Goal: Information Seeking & Learning: Find specific fact

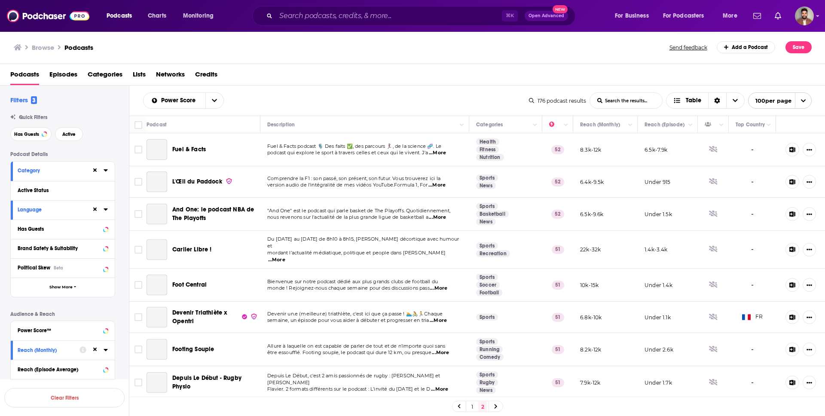
scroll to position [605, 0]
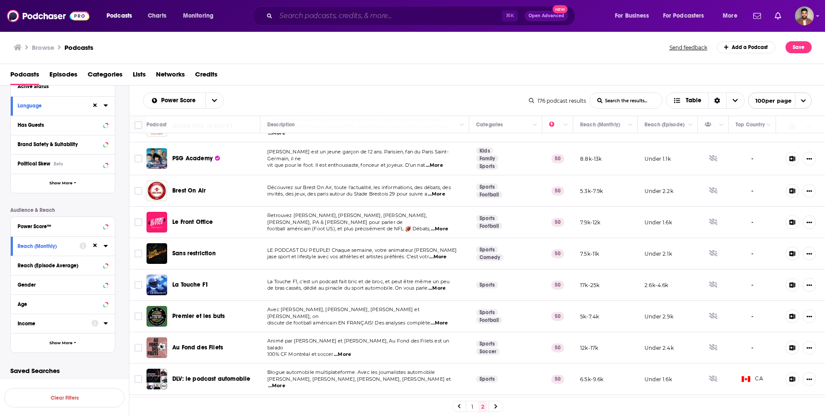
click at [317, 21] on input "Search podcasts, credits, & more..." at bounding box center [389, 16] width 226 height 14
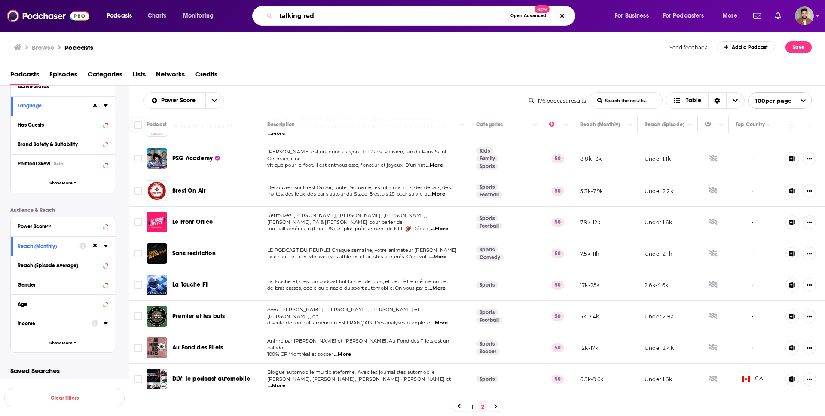
type input "talking reds"
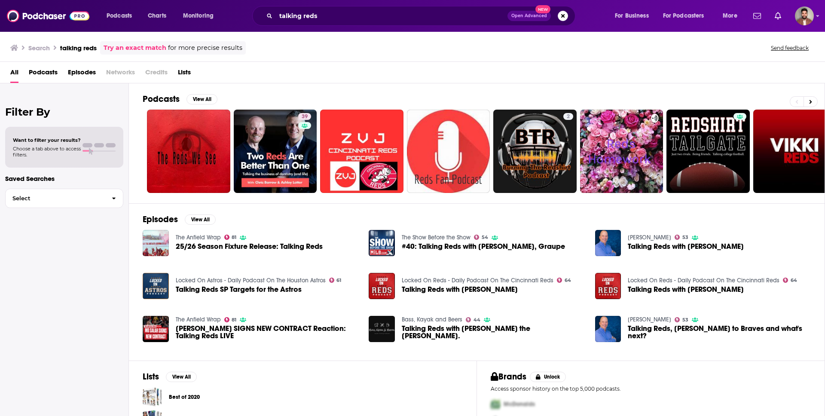
click at [363, 8] on div "talking reds Open Advanced New" at bounding box center [413, 16] width 323 height 20
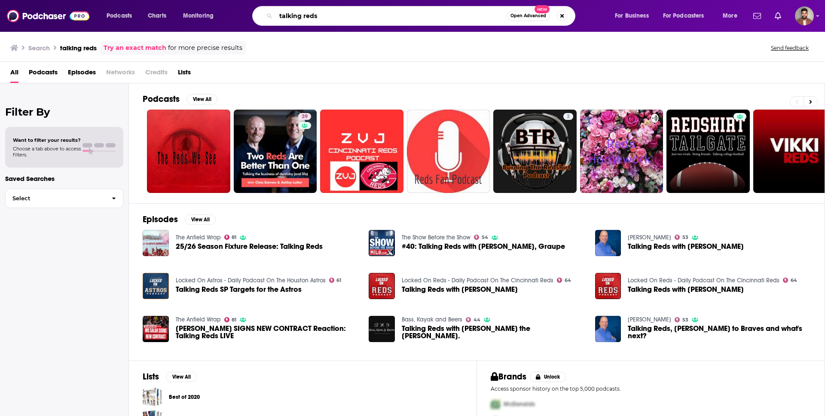
click at [363, 16] on input "talking reds" at bounding box center [391, 16] width 231 height 14
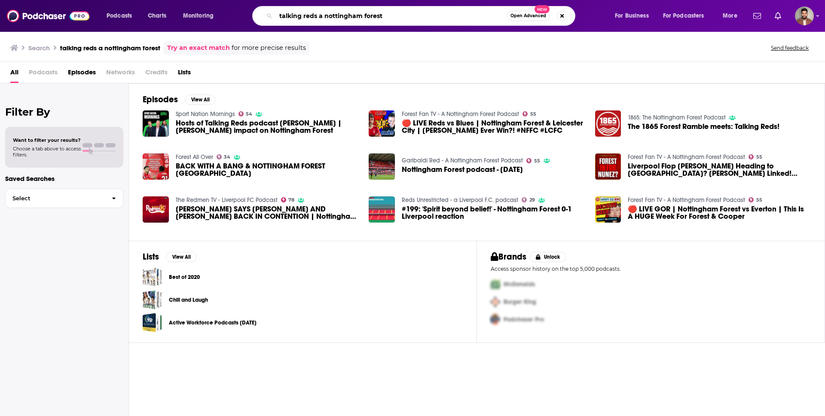
click at [398, 18] on input "talking reds a nottingham forest" at bounding box center [391, 16] width 231 height 14
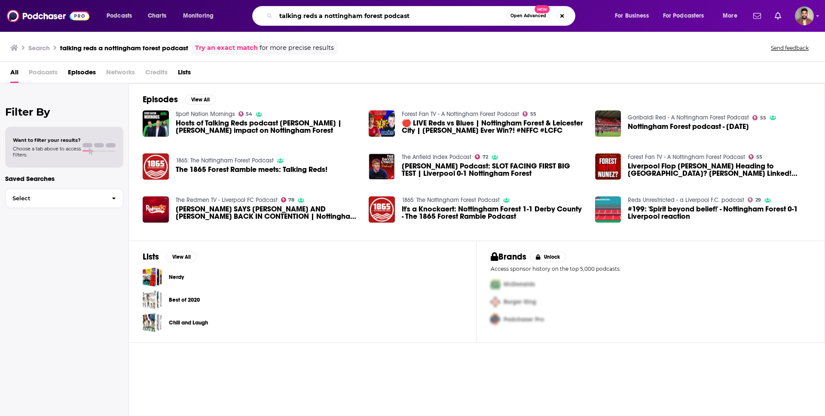
click at [432, 15] on input "talking reds a nottingham forest podcast" at bounding box center [391, 16] width 231 height 14
click at [478, 13] on input "talking reds a nottingham forest podcast" at bounding box center [391, 16] width 231 height 14
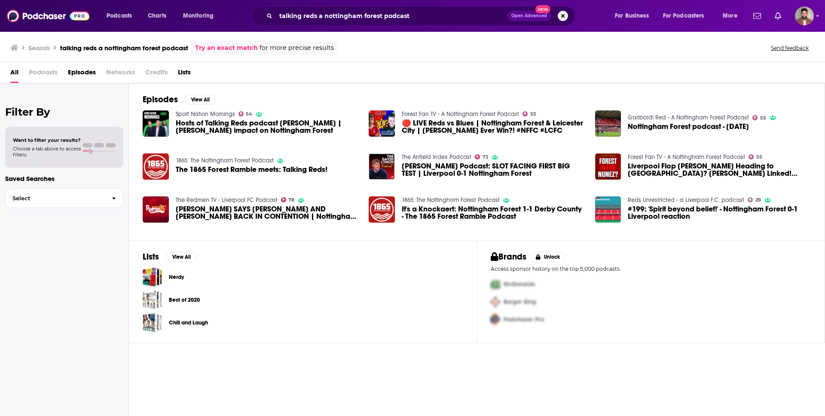
click at [44, 76] on span "Podcasts" at bounding box center [43, 74] width 29 height 18
click at [39, 74] on span "Podcasts" at bounding box center [43, 74] width 29 height 18
click at [333, 303] on div "Best of 2020" at bounding box center [303, 299] width 320 height 19
click at [228, 48] on link "Try an exact match" at bounding box center [226, 48] width 63 height 10
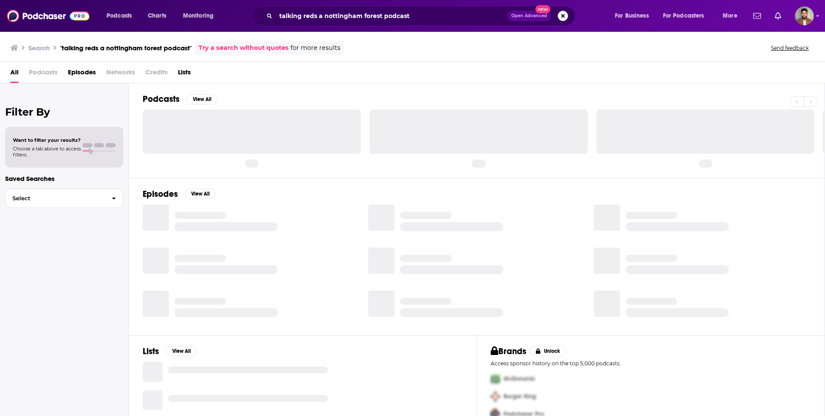
click at [43, 71] on span "Podcasts" at bounding box center [43, 74] width 29 height 18
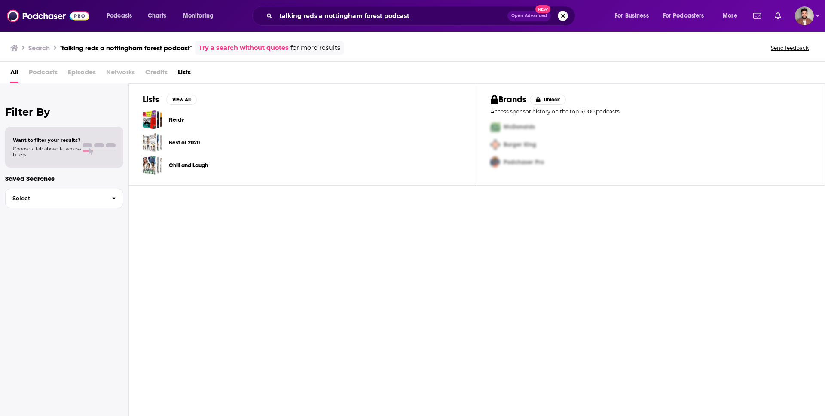
click at [43, 78] on span "Podcasts" at bounding box center [43, 74] width 29 height 18
click at [41, 73] on span "Podcasts" at bounding box center [43, 74] width 29 height 18
click at [331, 17] on input "talking reds a nottingham forest podcast" at bounding box center [392, 16] width 232 height 14
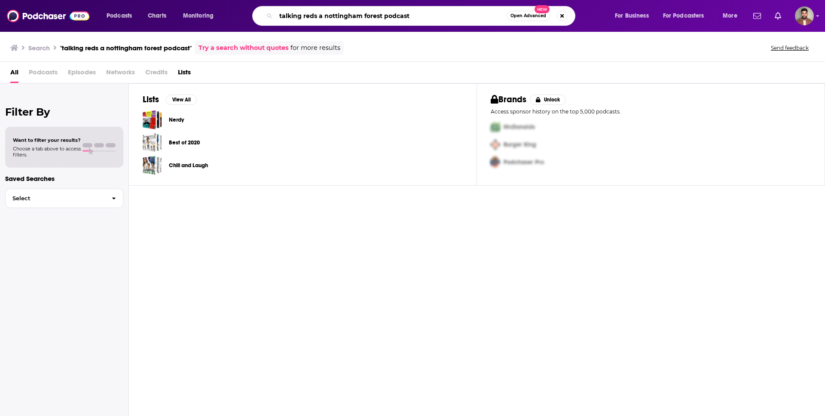
drag, startPoint x: 441, startPoint y: 18, endPoint x: 150, endPoint y: 5, distance: 291.5
click at [150, 5] on div "Podcasts Charts Monitoring talking reds a nottingham forest podcast Open Advanc…" at bounding box center [412, 16] width 825 height 32
type input "[PERSON_NAME] talk"
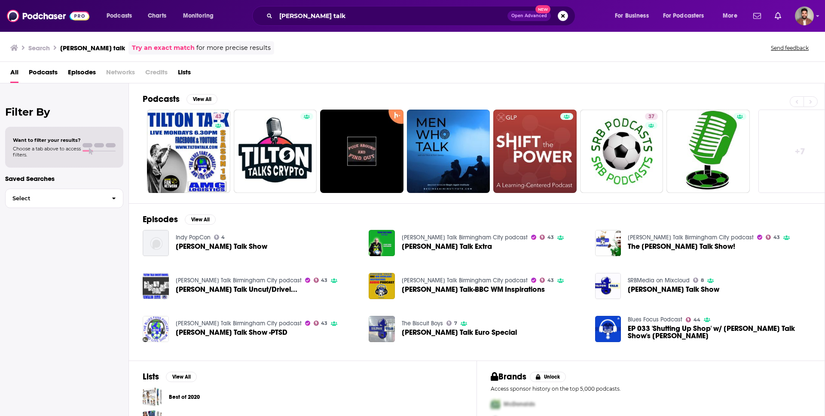
click at [159, 333] on img "Tilton Talk Show -PTSD" at bounding box center [156, 329] width 26 height 26
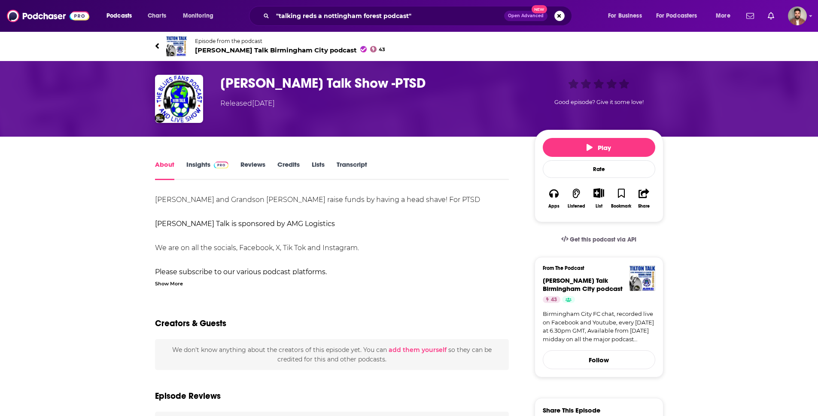
click at [204, 166] on link "Insights" at bounding box center [207, 170] width 43 height 20
